Goal: Information Seeking & Learning: Learn about a topic

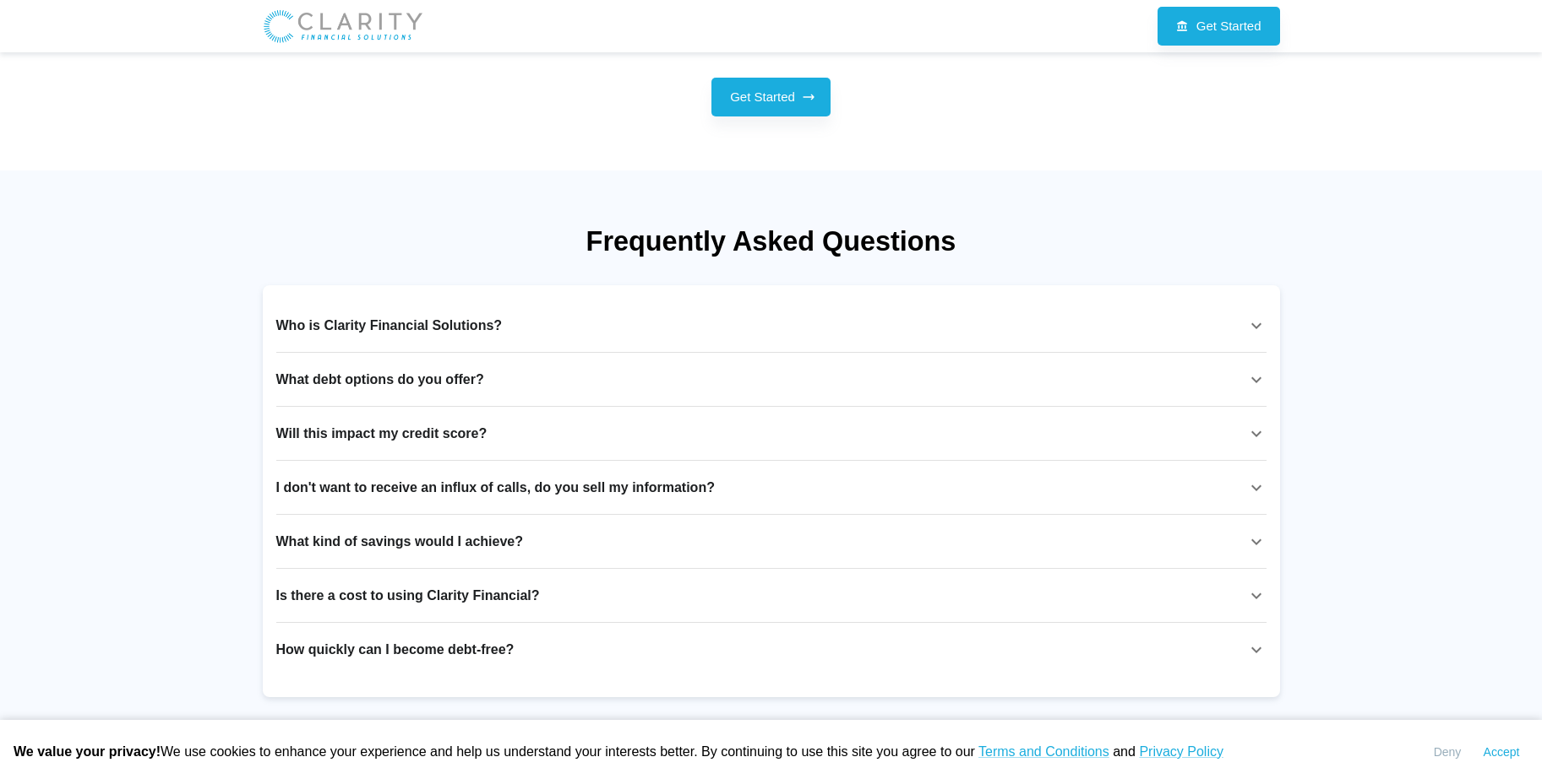
scroll to position [2381, 0]
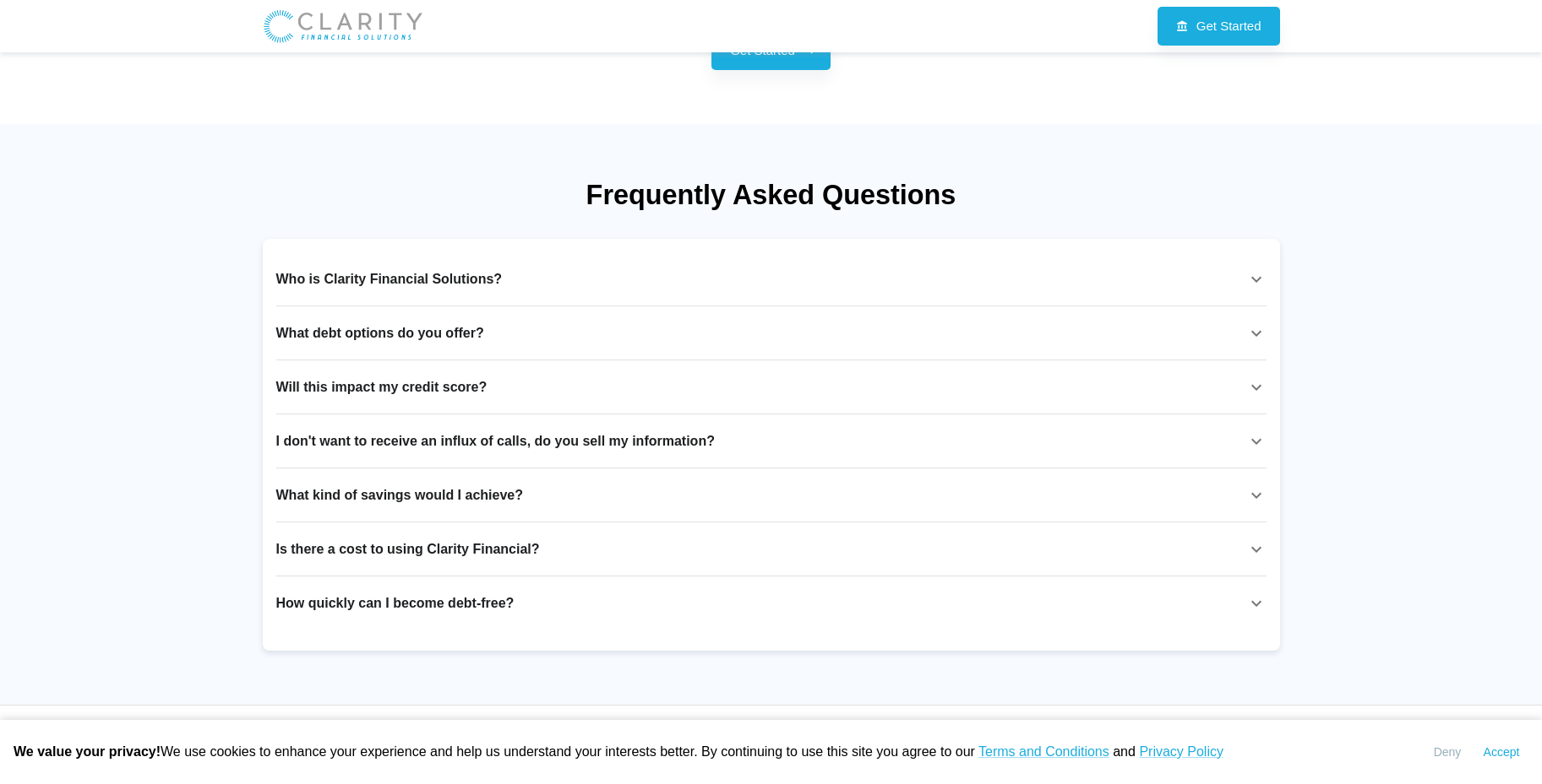
click at [614, 280] on div "Who is Clarity Financial Solutions?" at bounding box center [761, 280] width 970 height 20
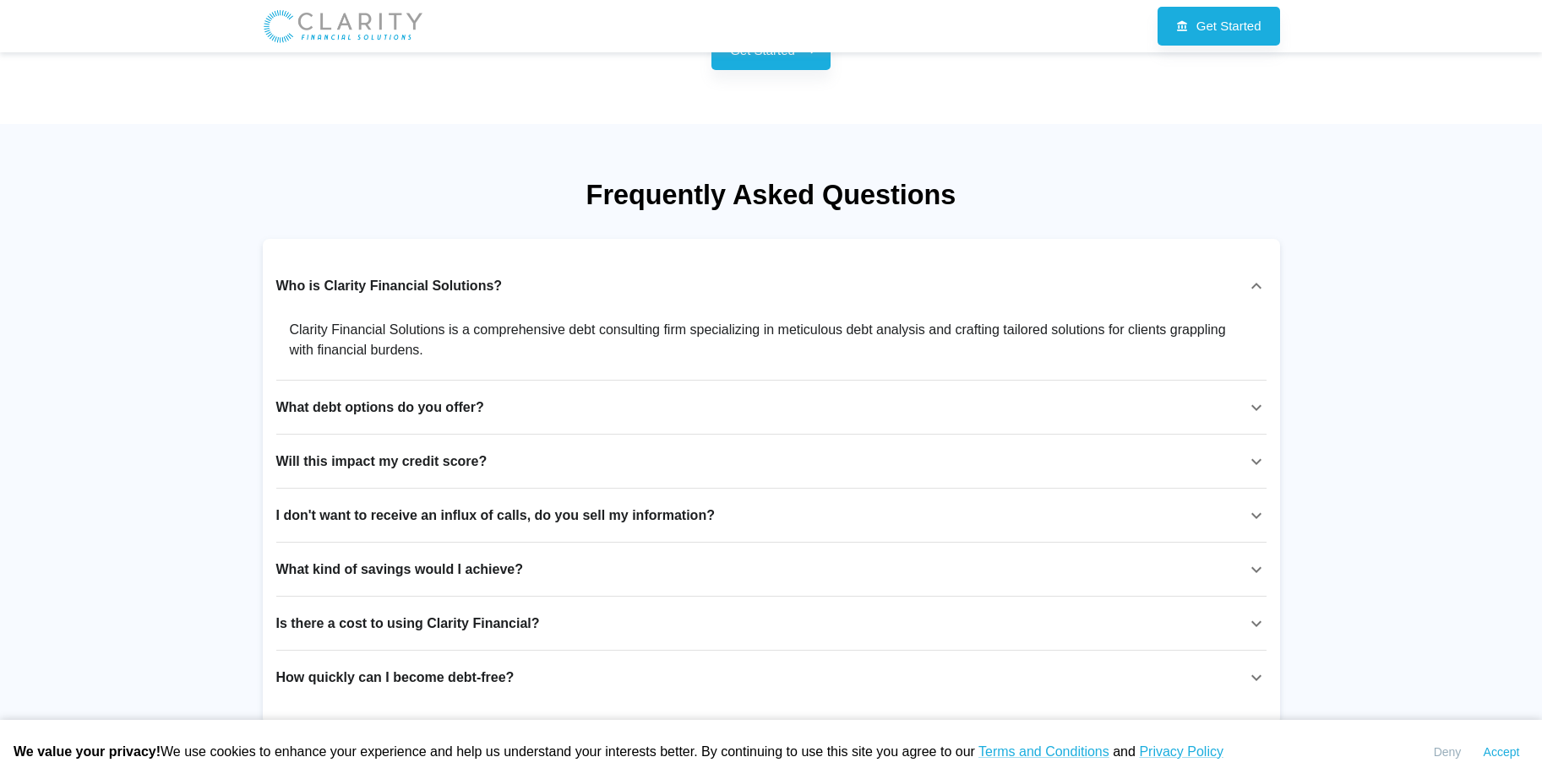
click at [672, 402] on div "What debt options do you offer?" at bounding box center [761, 408] width 970 height 20
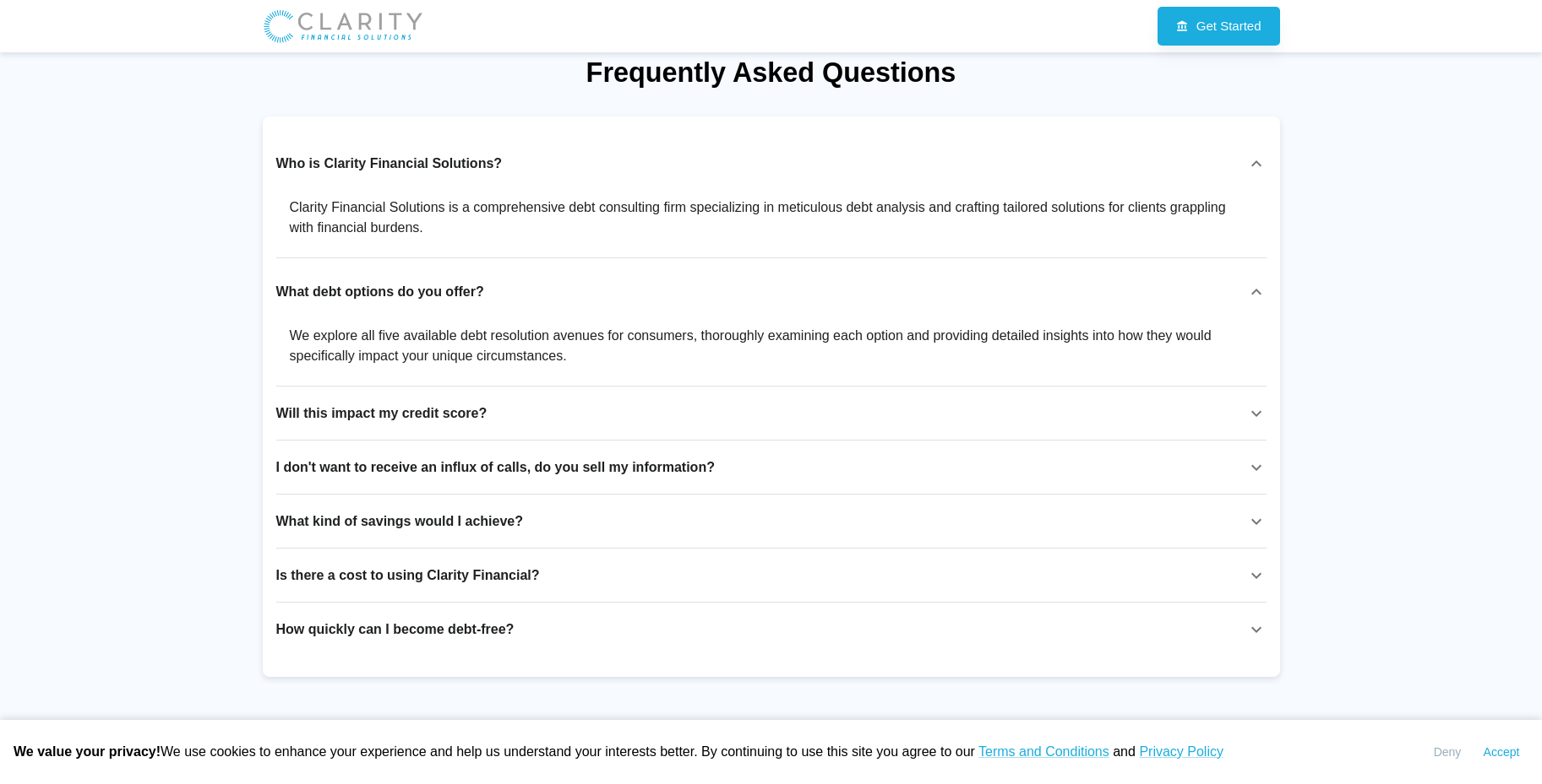
scroll to position [2505, 0]
click at [636, 413] on div "Will this impact my credit score?" at bounding box center [761, 412] width 970 height 20
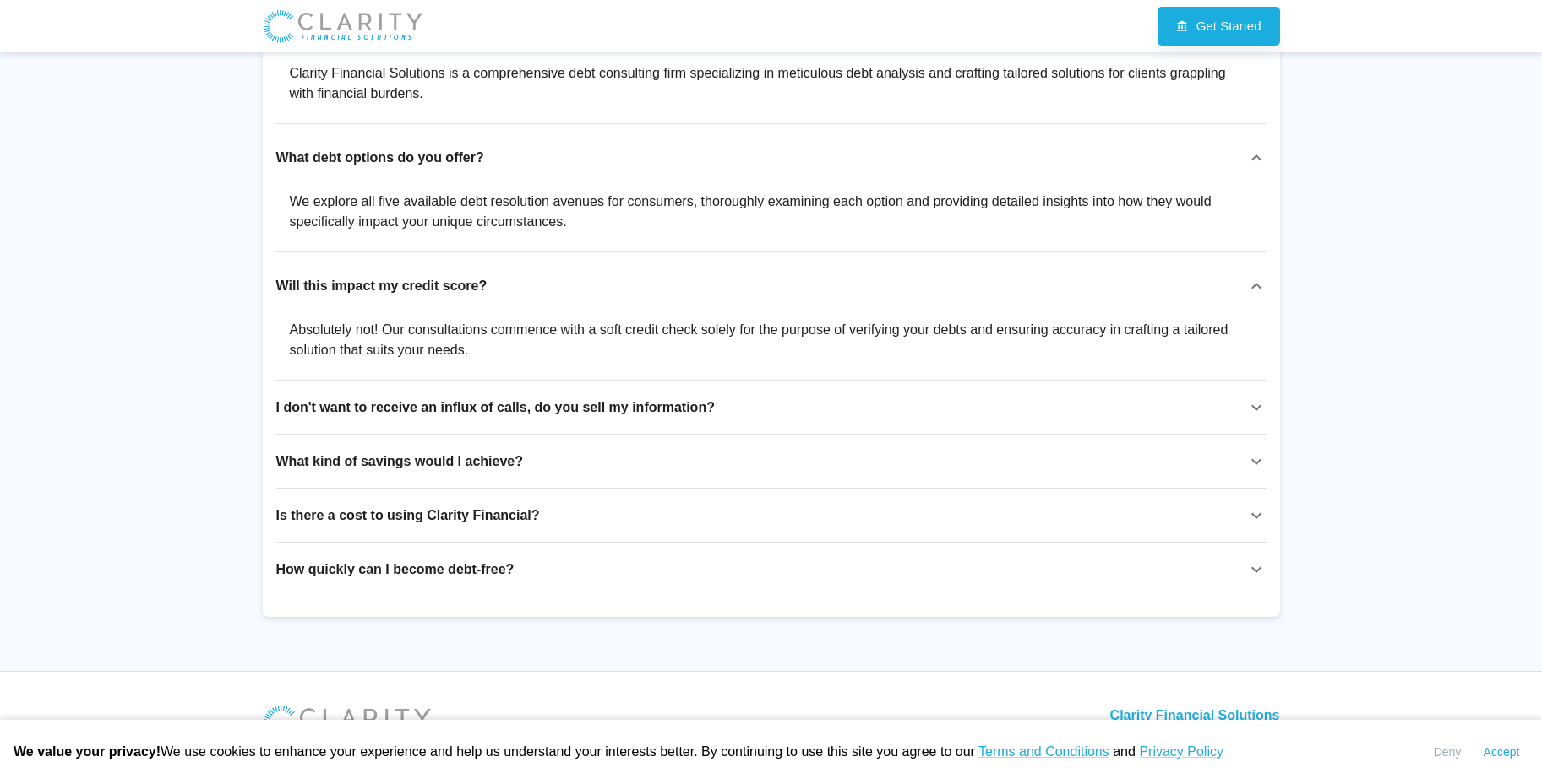
scroll to position [2639, 0]
click at [745, 409] on div "I don't want to receive an influx of calls, do you sell my information?" at bounding box center [761, 405] width 970 height 20
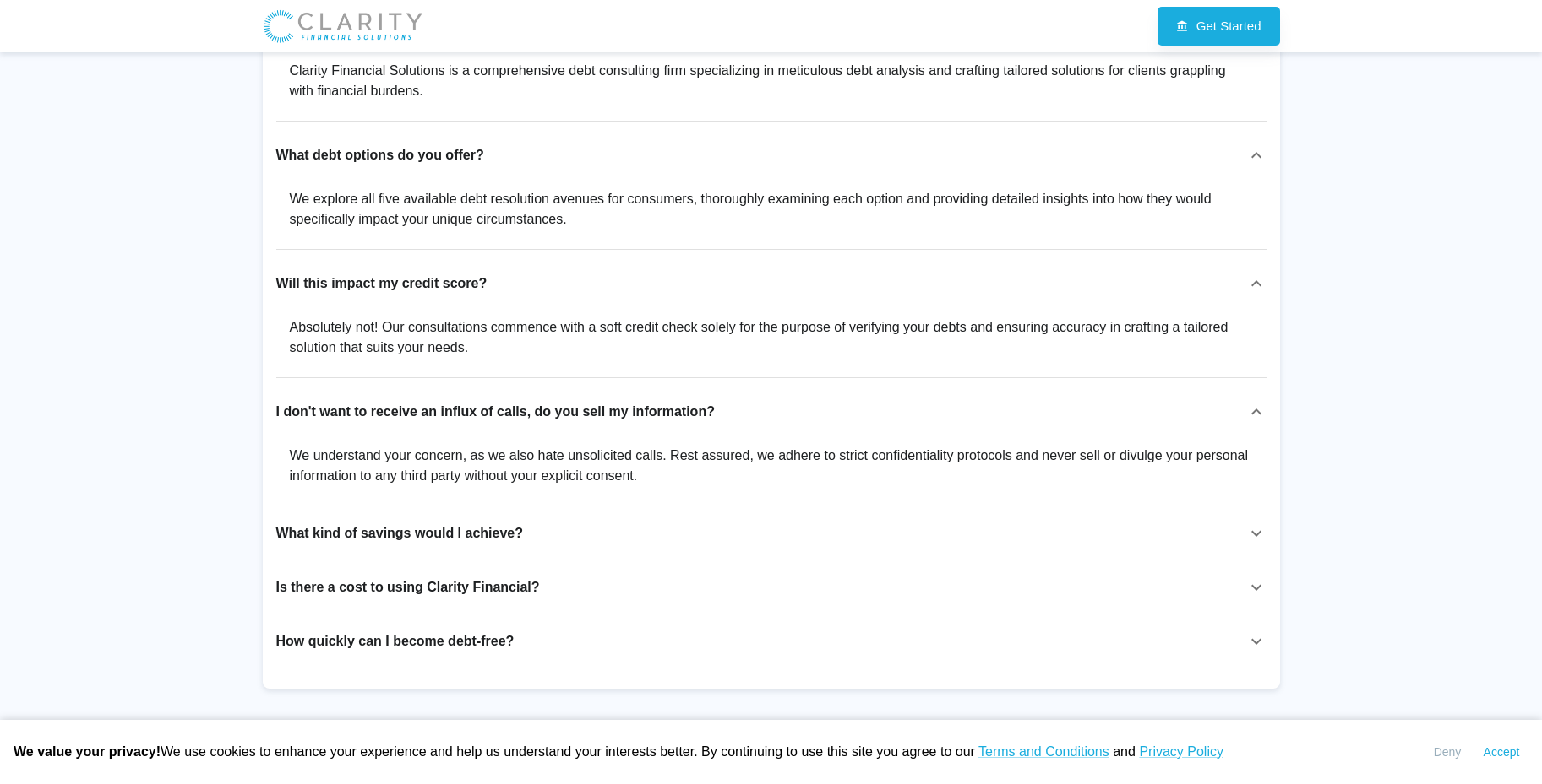
click at [744, 411] on div "I don't want to receive an influx of calls, do you sell my information?" at bounding box center [761, 412] width 970 height 20
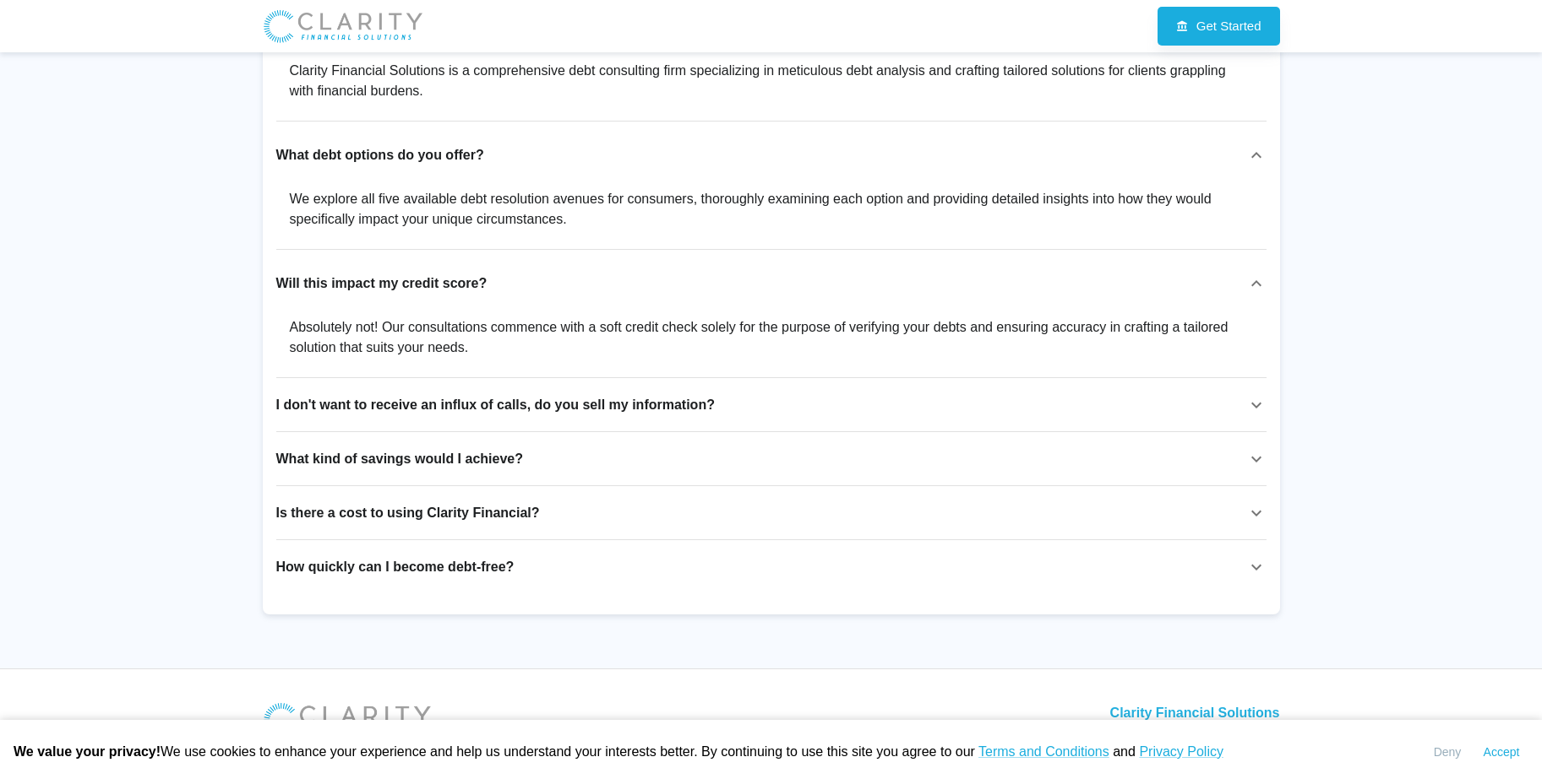
click at [688, 461] on div "What kind of savings would I achieve?" at bounding box center [761, 460] width 970 height 20
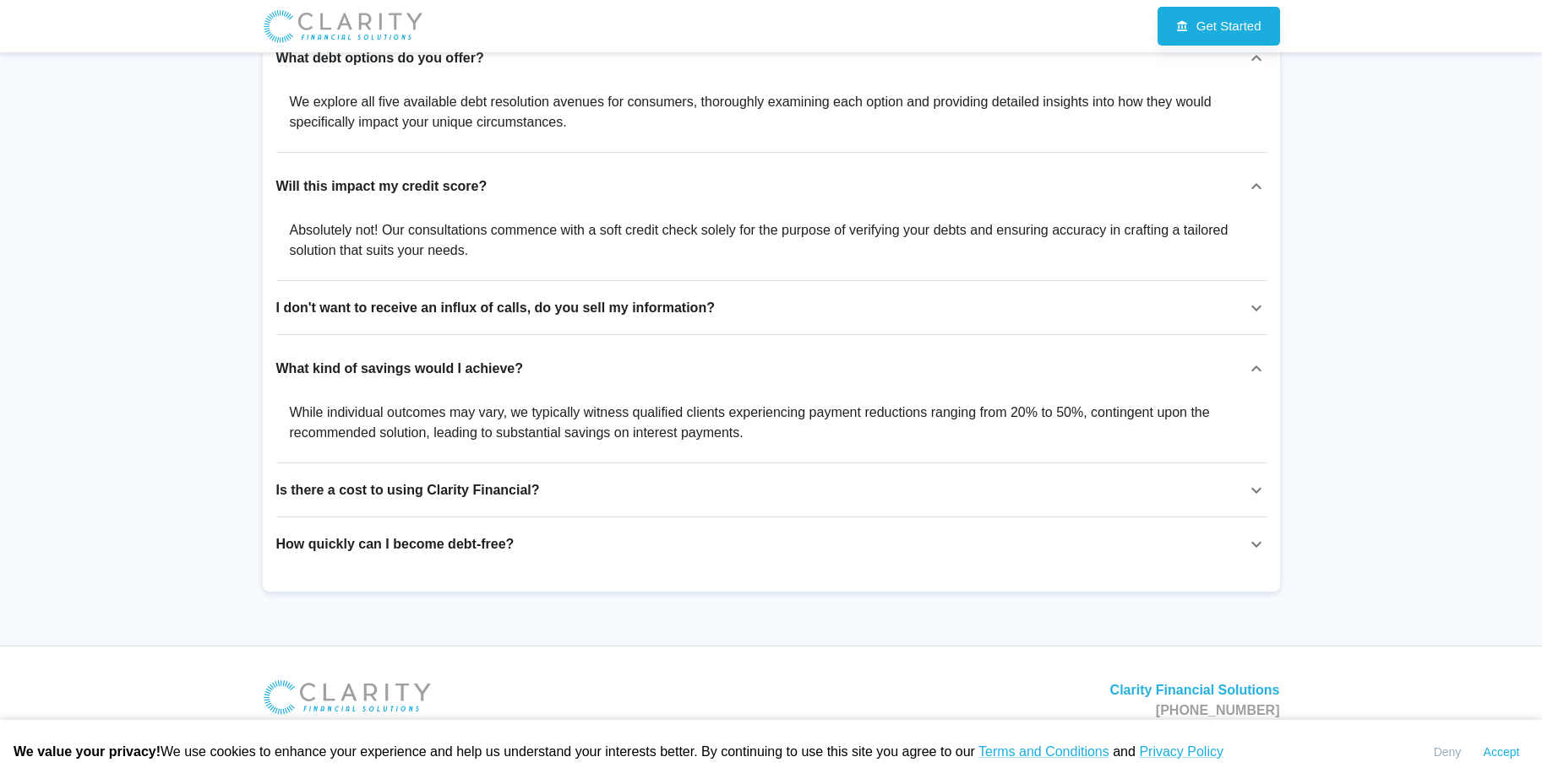
scroll to position [2738, 0]
click at [750, 491] on div "Is there a cost to using Clarity Financial?" at bounding box center [761, 490] width 970 height 20
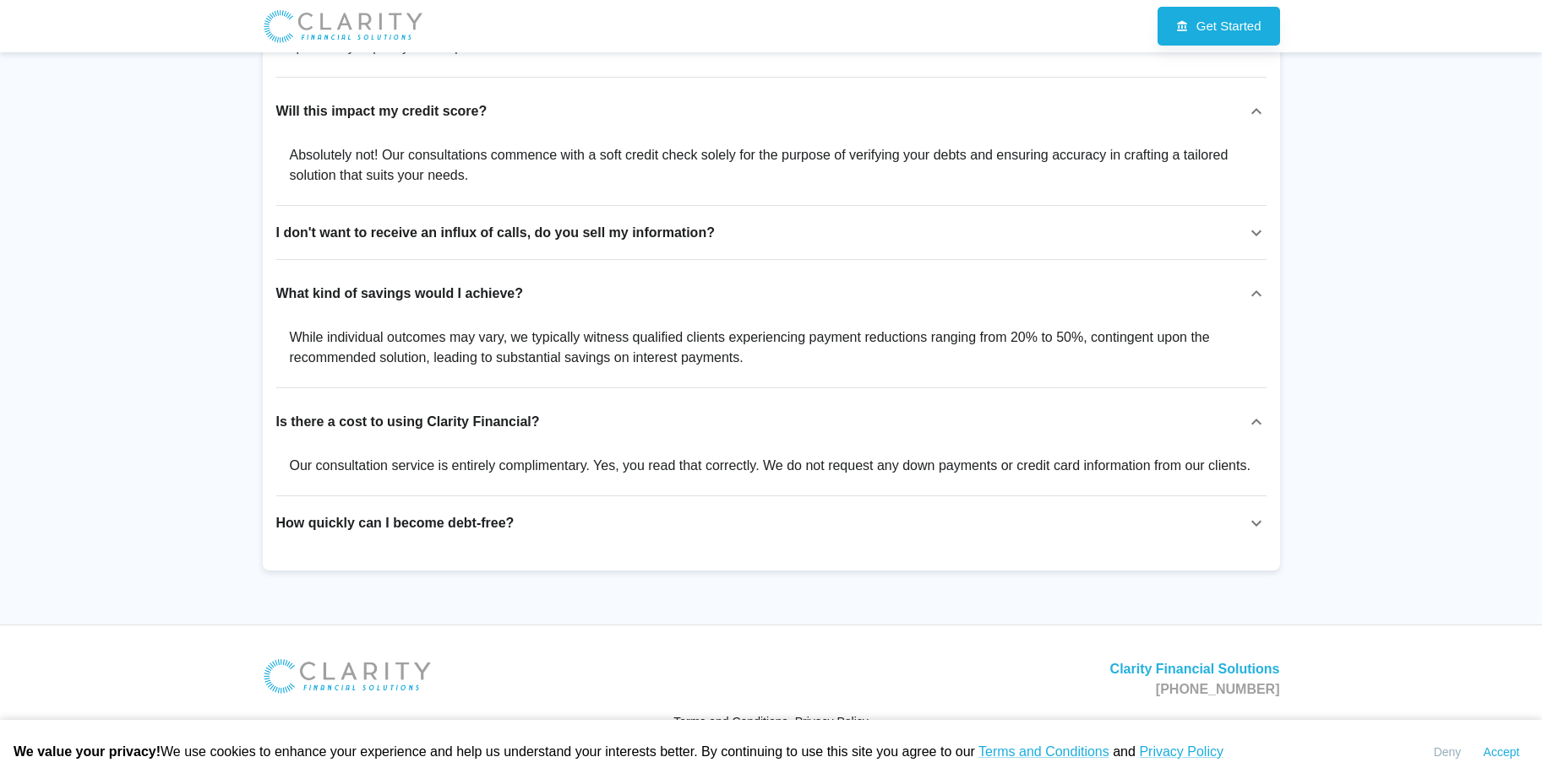
scroll to position [2821, 0]
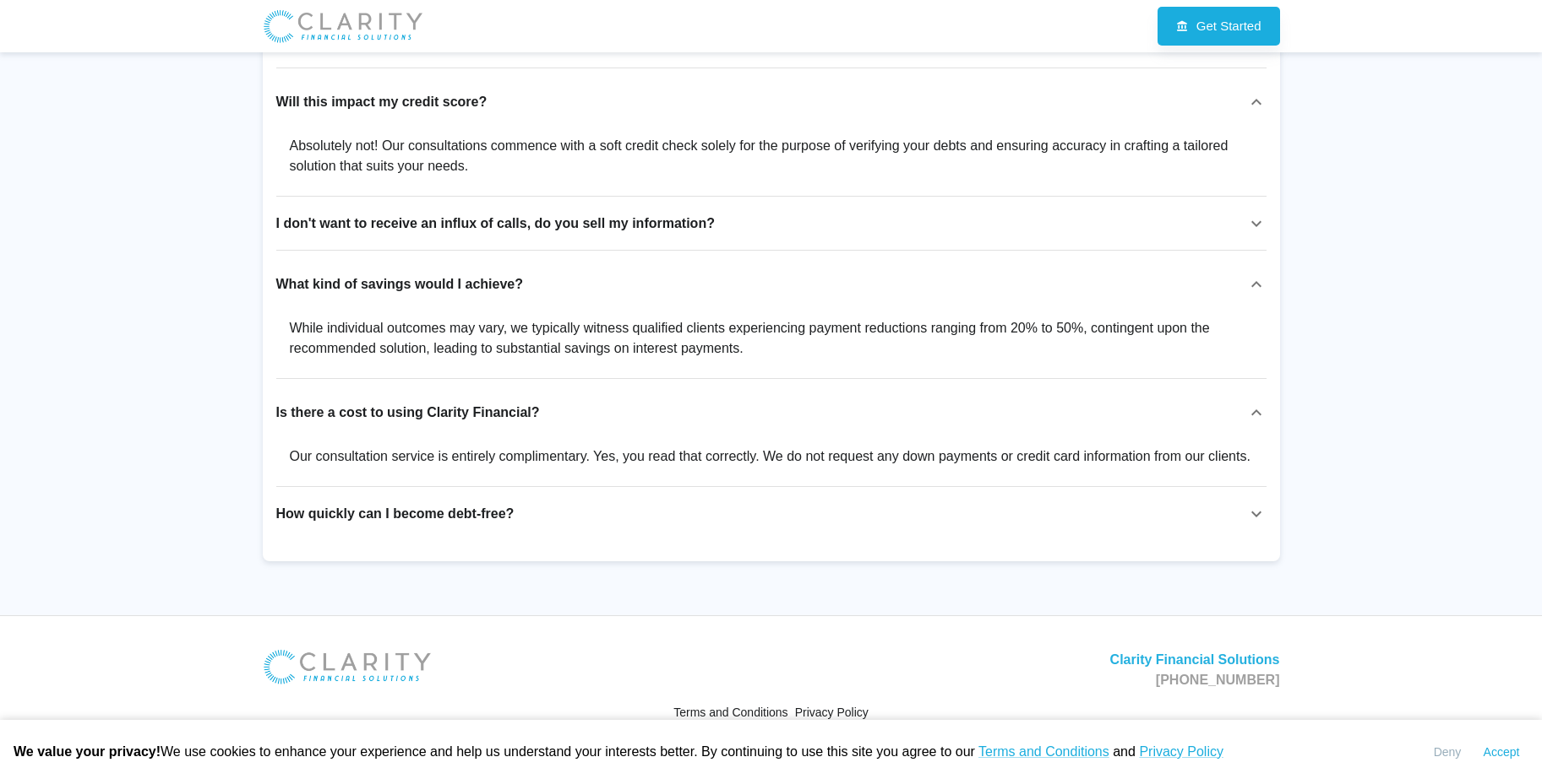
click at [747, 495] on div "How quickly can I become debt-free?" at bounding box center [771, 514] width 990 height 41
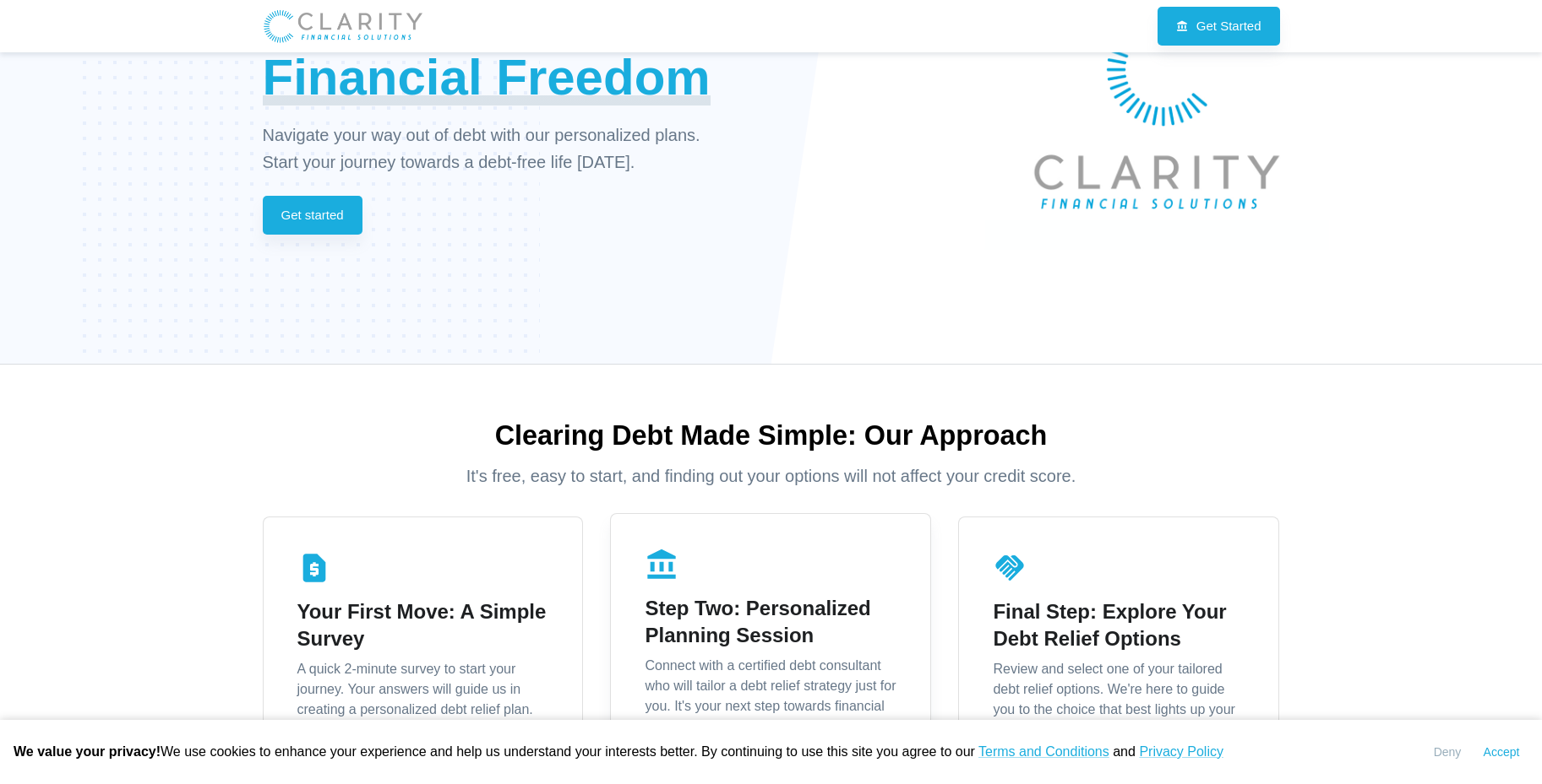
scroll to position [0, 0]
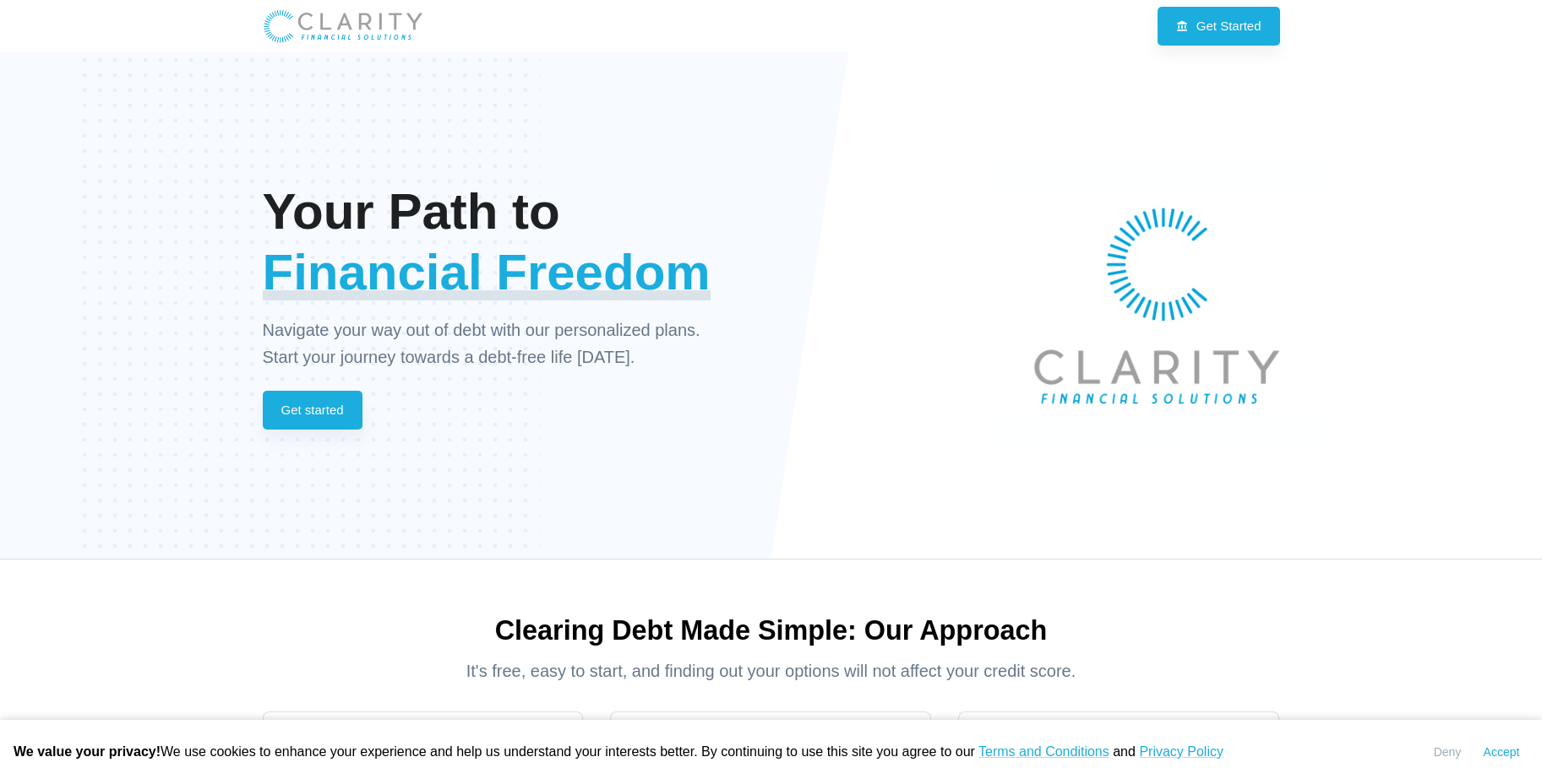
click at [366, 23] on img at bounding box center [342, 26] width 160 height 35
